Goal: Information Seeking & Learning: Check status

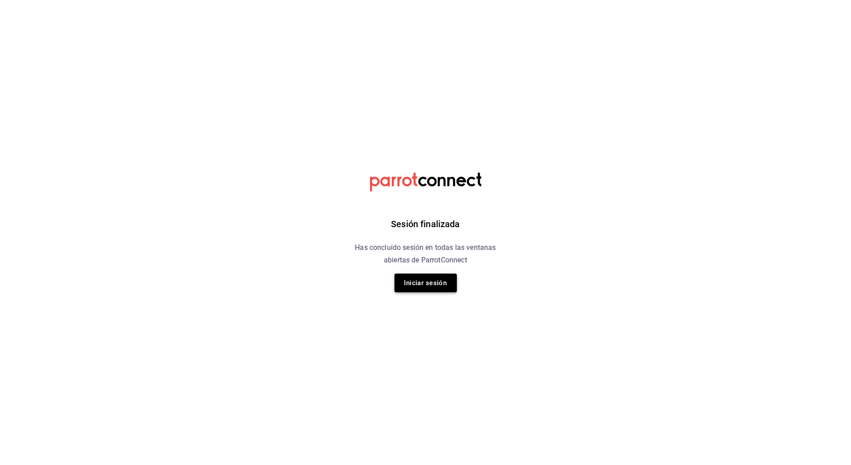
click at [437, 284] on button "Iniciar sesión" at bounding box center [426, 282] width 62 height 19
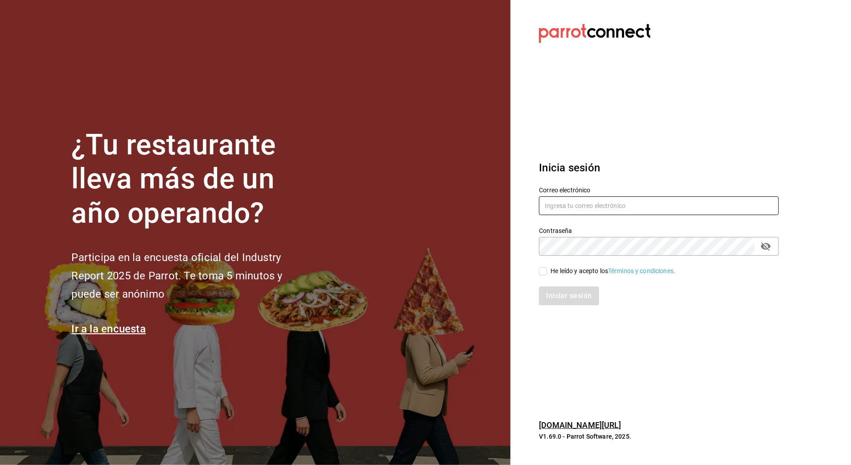
type input "arf941012@gmail.com"
click at [571, 272] on div "He leído y acepto los Términos y condiciones." at bounding box center [613, 270] width 125 height 9
click at [547, 272] on input "He leído y acepto los Términos y condiciones." at bounding box center [543, 271] width 8 height 8
checkbox input "true"
click at [566, 295] on button "Iniciar sesión" at bounding box center [569, 295] width 61 height 19
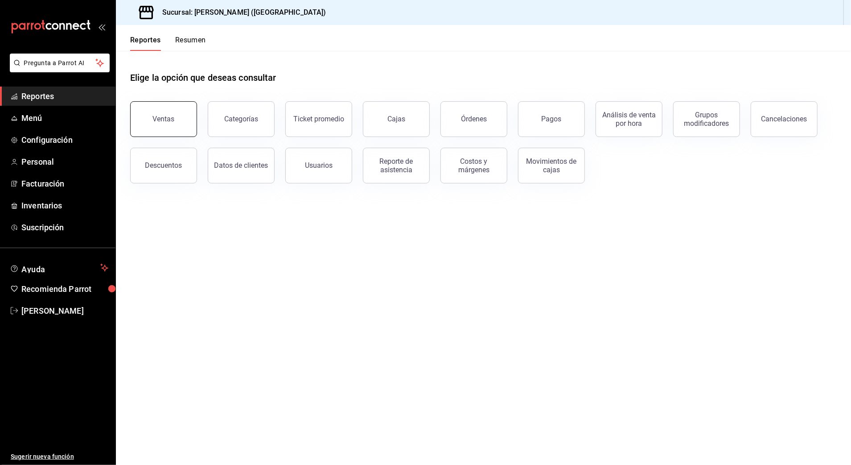
click at [169, 120] on div "Ventas" at bounding box center [164, 119] width 22 height 8
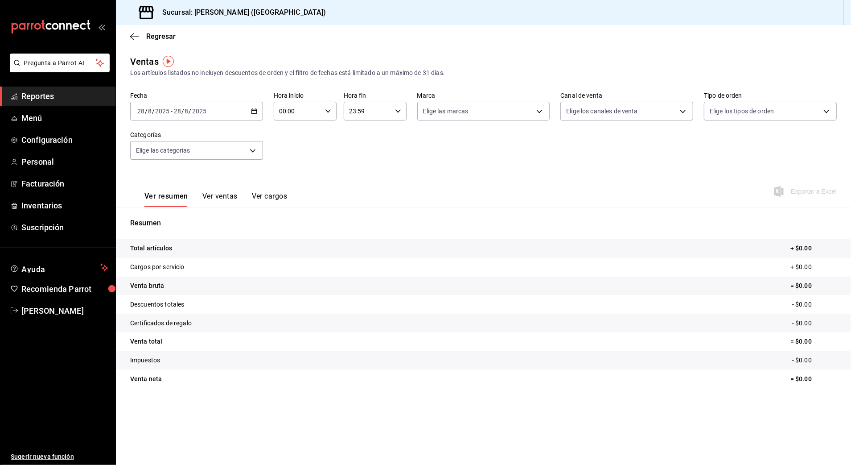
click at [195, 109] on input "2025" at bounding box center [199, 110] width 15 height 7
click at [183, 212] on li "Rango de fechas" at bounding box center [172, 218] width 83 height 20
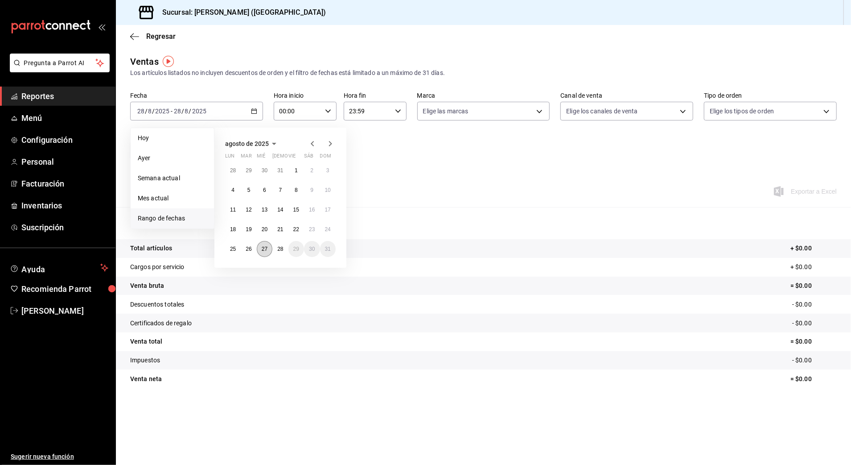
click at [264, 247] on abbr "27" at bounding box center [265, 249] width 6 height 6
click at [276, 251] on button "28" at bounding box center [280, 249] width 16 height 16
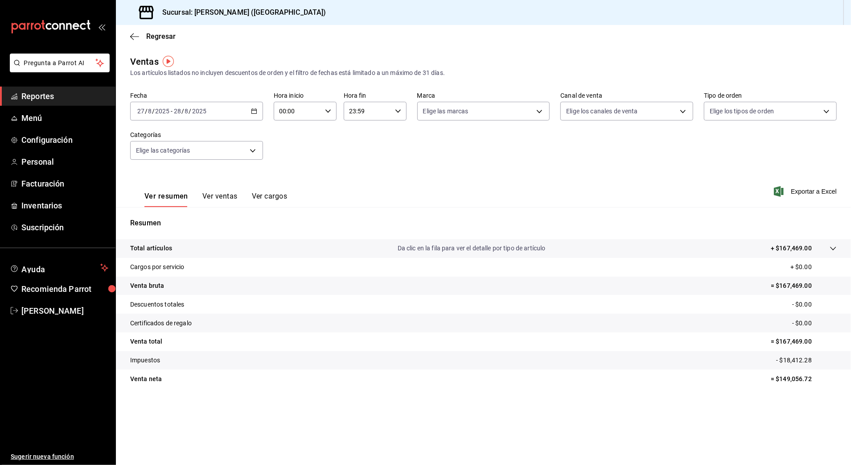
click at [327, 110] on icon "button" at bounding box center [328, 111] width 6 height 6
click at [287, 168] on span "10" at bounding box center [289, 169] width 17 height 7
type input "10:00"
click at [370, 109] on div at bounding box center [425, 232] width 851 height 465
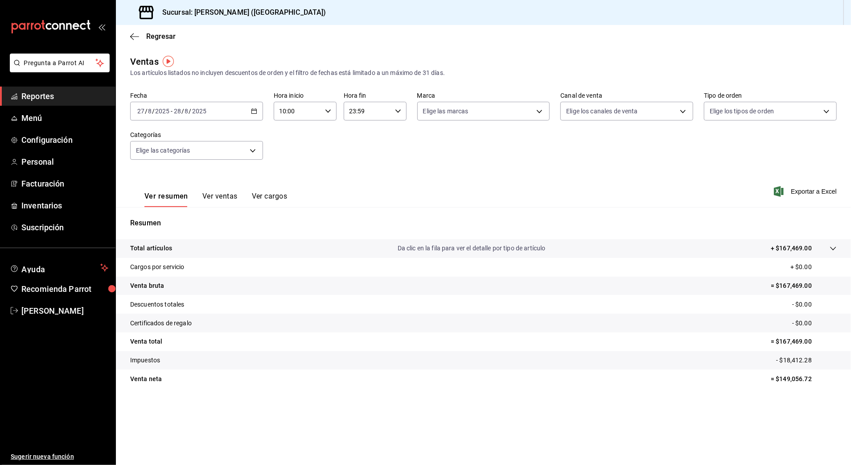
click at [400, 110] on icon "button" at bounding box center [398, 111] width 6 height 6
click at [359, 177] on button "03" at bounding box center [360, 172] width 28 height 18
type input "03:59"
click at [484, 160] on div at bounding box center [425, 232] width 851 height 465
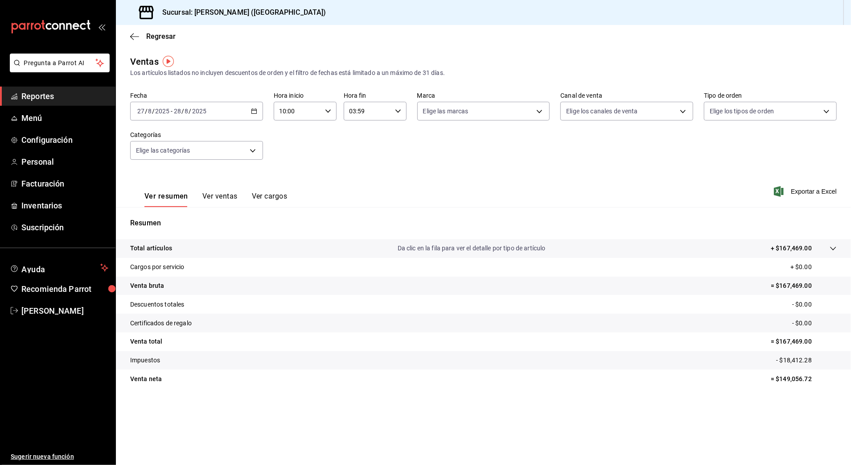
click at [325, 108] on icon "button" at bounding box center [328, 111] width 6 height 6
click at [293, 139] on span "03" at bounding box center [289, 138] width 17 height 7
click at [320, 115] on div at bounding box center [425, 232] width 851 height 465
click at [323, 112] on div "03:00 Hora inicio" at bounding box center [305, 111] width 63 height 19
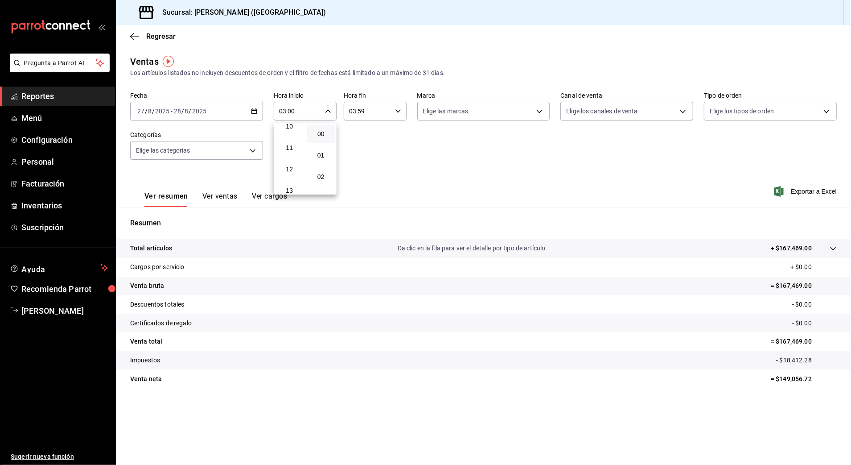
scroll to position [204, 0]
click at [297, 141] on span "10" at bounding box center [289, 143] width 17 height 7
type input "10:00"
click at [428, 152] on div at bounding box center [425, 232] width 851 height 465
click at [509, 143] on div "Fecha [DATE] [DATE] - [DATE] [DATE] Hora inicio 10:00 Hora inicio Hora fin 03:5…" at bounding box center [483, 131] width 707 height 78
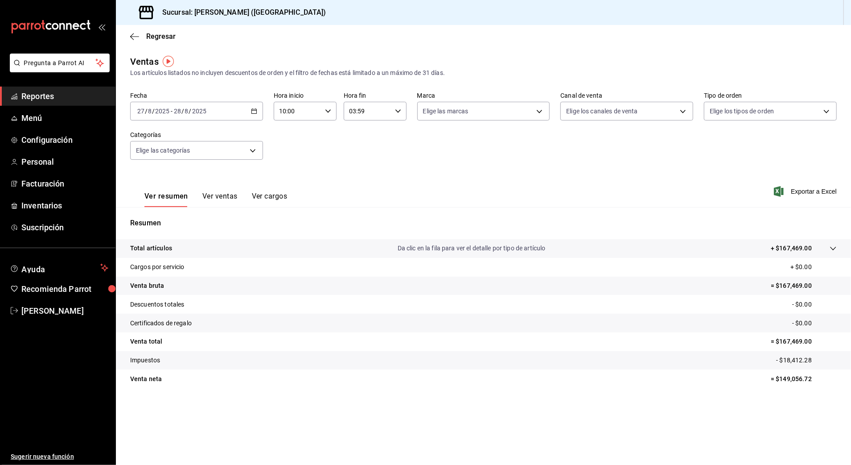
click at [154, 30] on div "Regresar" at bounding box center [483, 36] width 735 height 23
click at [154, 37] on span "Regresar" at bounding box center [160, 36] width 29 height 8
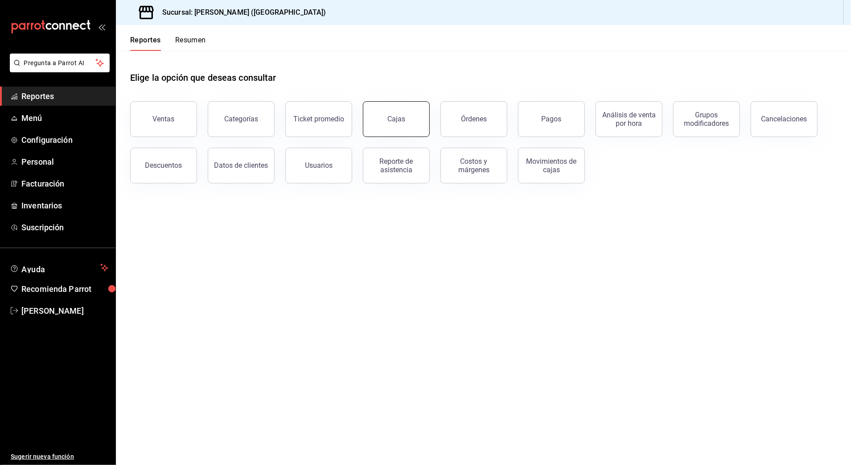
click at [389, 121] on div "Cajas" at bounding box center [396, 119] width 18 height 8
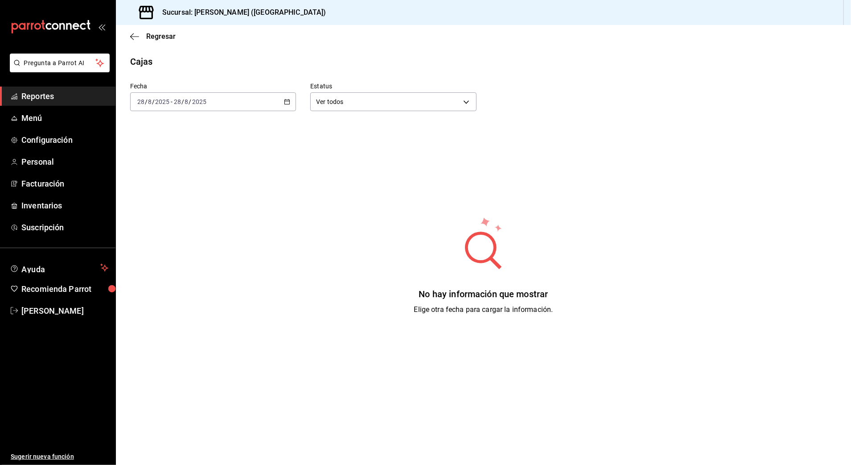
click at [270, 100] on div "[DATE] [DATE] - [DATE] [DATE]" at bounding box center [213, 101] width 166 height 19
click at [173, 229] on span "Rango de fechas" at bounding box center [172, 228] width 69 height 9
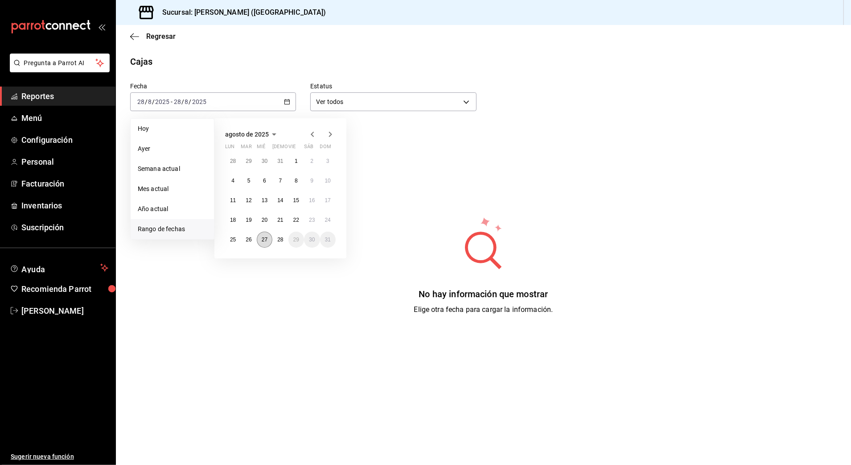
click at [262, 241] on abbr "27" at bounding box center [265, 239] width 6 height 6
click at [282, 239] on abbr "28" at bounding box center [280, 239] width 6 height 6
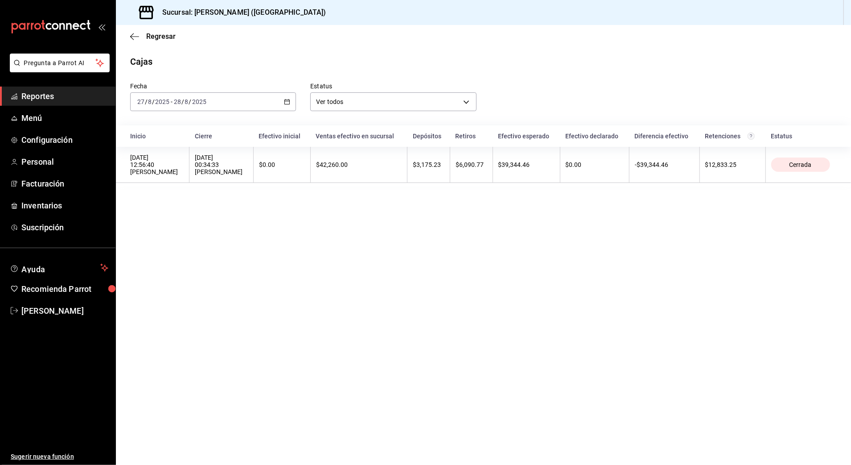
click at [152, 30] on div "Regresar" at bounding box center [483, 36] width 735 height 23
click at [152, 36] on span "Regresar" at bounding box center [160, 36] width 29 height 8
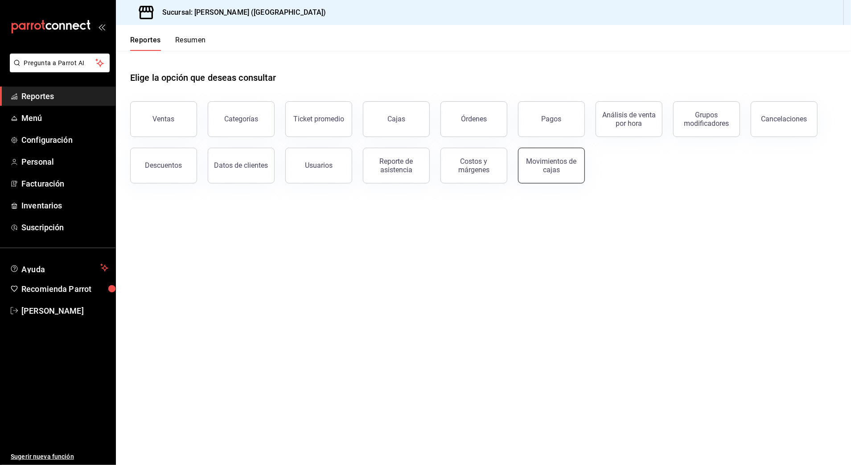
click at [569, 165] on div "Movimientos de cajas" at bounding box center [551, 165] width 55 height 17
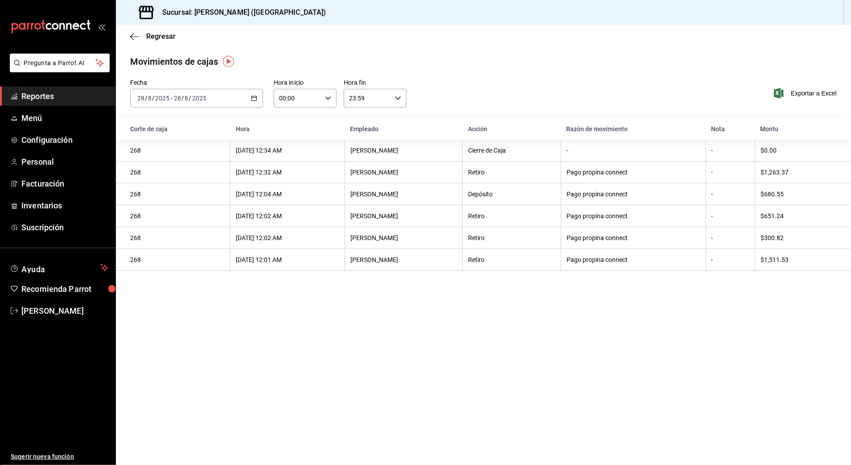
click at [254, 102] on div "[DATE] [DATE] - [DATE] [DATE]" at bounding box center [196, 98] width 133 height 19
click at [177, 220] on li "Rango de fechas" at bounding box center [172, 225] width 83 height 20
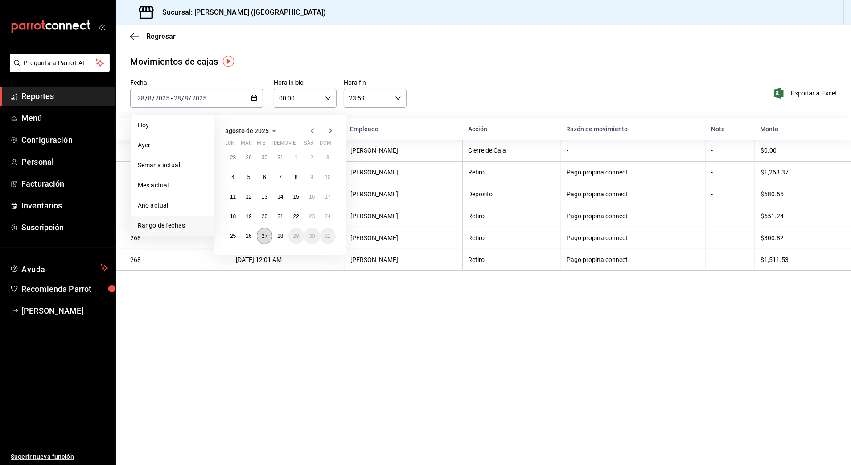
click at [266, 233] on abbr "27" at bounding box center [265, 236] width 6 height 6
click at [279, 235] on abbr "28" at bounding box center [280, 236] width 6 height 6
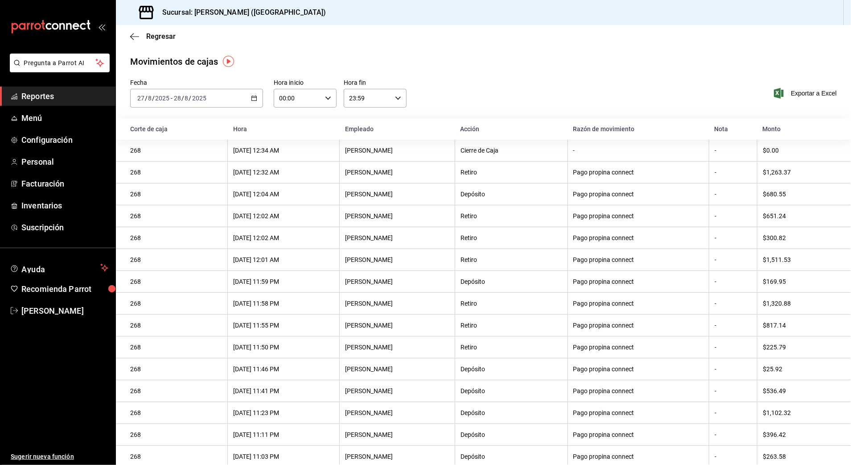
click at [316, 101] on input "00:00" at bounding box center [298, 98] width 48 height 18
click at [292, 156] on span "10" at bounding box center [287, 156] width 17 height 7
type input "10:00"
click at [396, 99] on div at bounding box center [425, 232] width 851 height 465
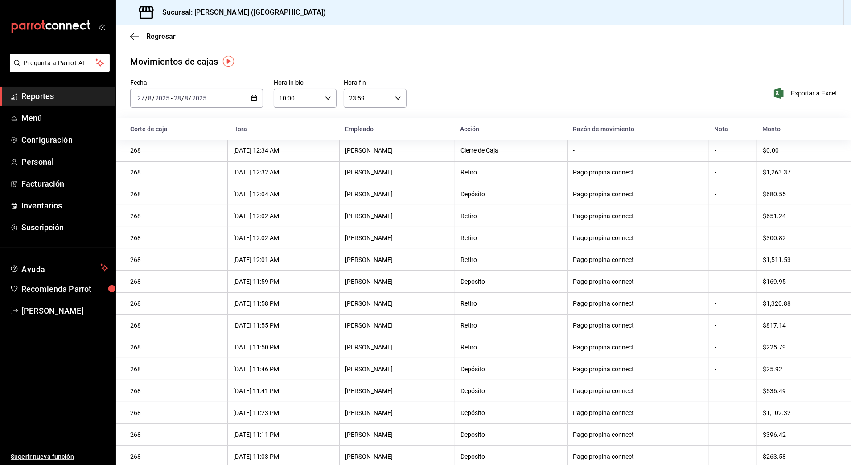
click at [387, 99] on input "23:59" at bounding box center [368, 98] width 48 height 18
click at [362, 157] on span "03" at bounding box center [356, 159] width 17 height 7
type input "03:59"
click at [466, 100] on div at bounding box center [425, 232] width 851 height 465
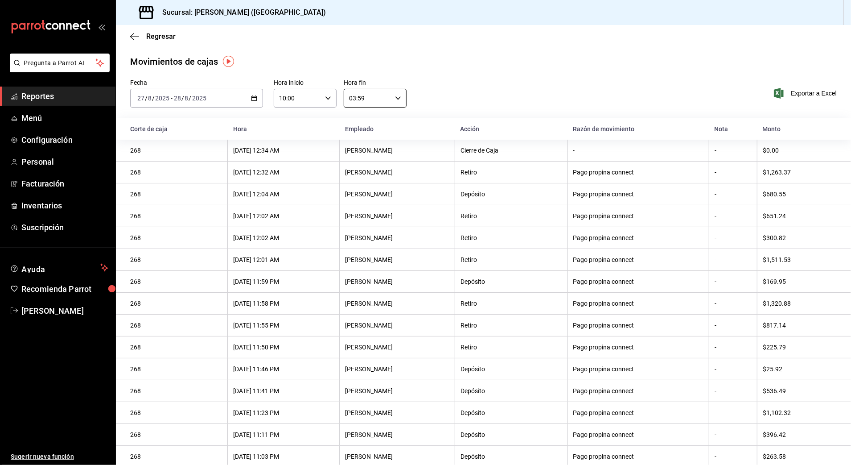
click at [466, 100] on div "Fecha [DATE] [DATE] - [DATE] [DATE] Hora inicio 10:00 Hora inicio Hora fin 03:5…" at bounding box center [483, 98] width 735 height 39
click at [800, 93] on span "Exportar a Excel" at bounding box center [806, 93] width 61 height 11
click at [464, 72] on div "Movimientos [PERSON_NAME] Fecha [DATE] [DATE] - [DATE] [DATE] Hora inicio 10:00…" at bounding box center [483, 274] width 735 height 438
click at [158, 34] on span "Regresar" at bounding box center [160, 36] width 29 height 8
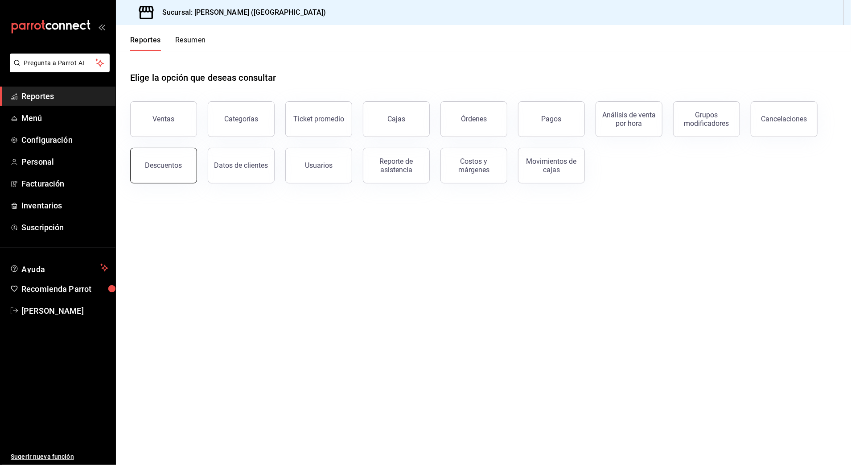
click at [181, 161] on button "Descuentos" at bounding box center [163, 166] width 67 height 36
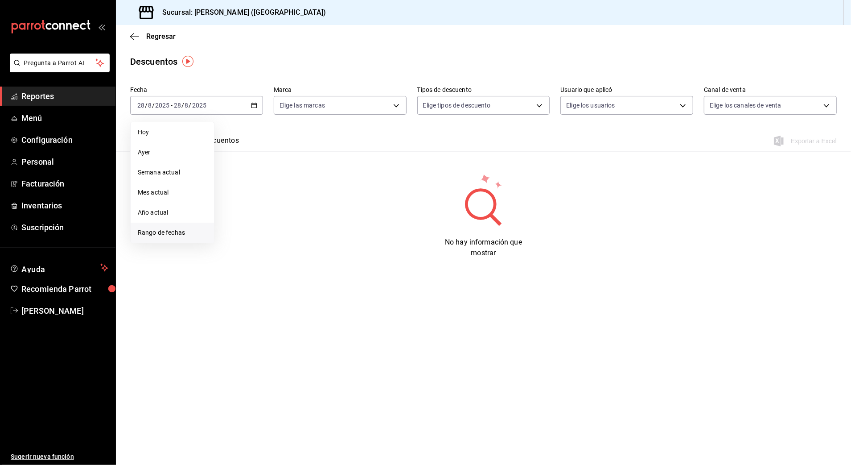
click at [179, 229] on span "Rango de fechas" at bounding box center [172, 232] width 69 height 9
click at [266, 243] on abbr "27" at bounding box center [265, 243] width 6 height 6
click at [283, 242] on abbr "28" at bounding box center [280, 243] width 6 height 6
click at [235, 142] on button "Ver descuentos" at bounding box center [213, 143] width 51 height 15
